Goal: Transaction & Acquisition: Obtain resource

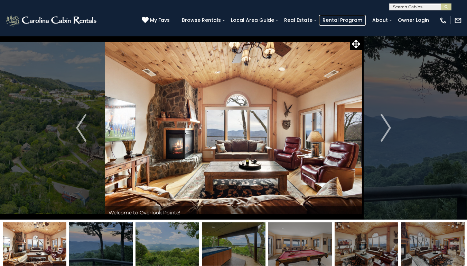
click at [346, 20] on link "Rental Program" at bounding box center [342, 20] width 47 height 11
